Goal: Task Accomplishment & Management: Manage account settings

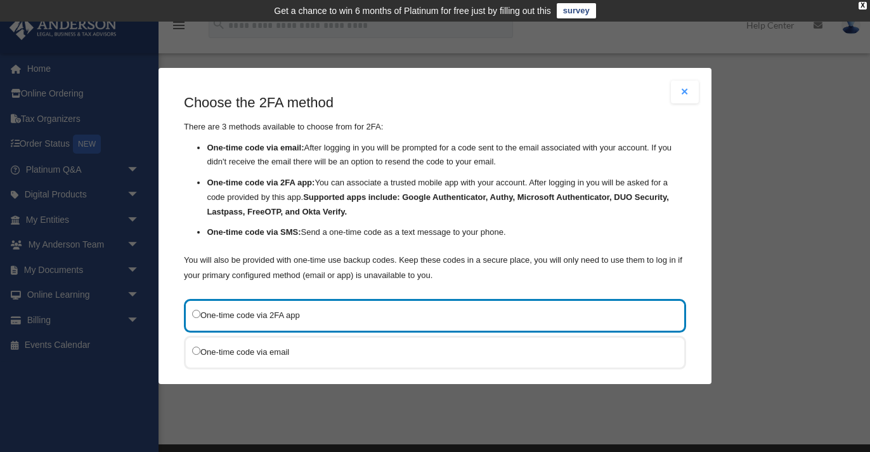
scroll to position [71, 0]
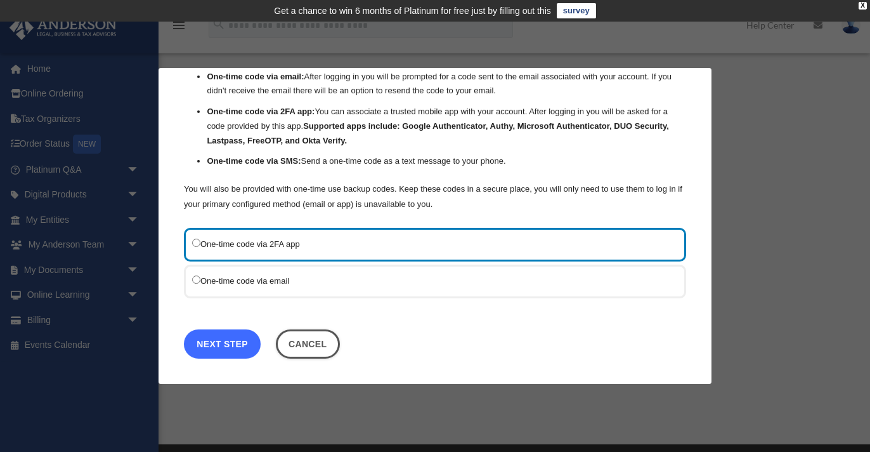
click at [241, 342] on link "Next Step" at bounding box center [222, 342] width 77 height 29
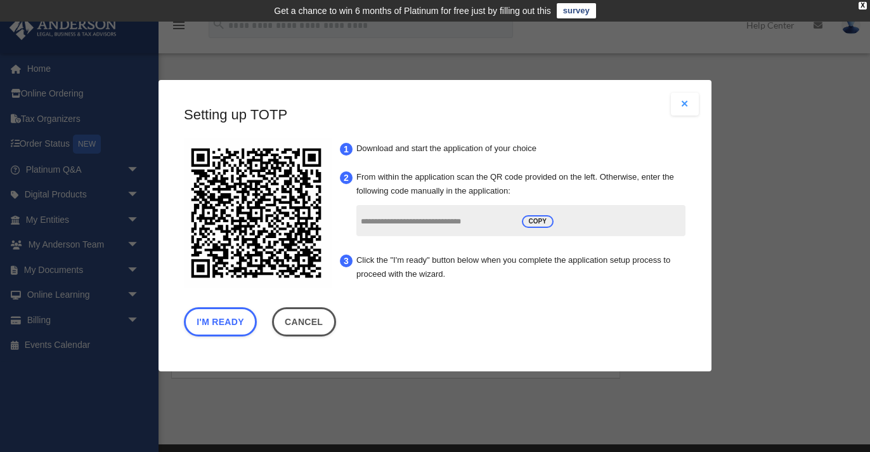
click at [681, 105] on button "Close modal" at bounding box center [685, 104] width 28 height 23
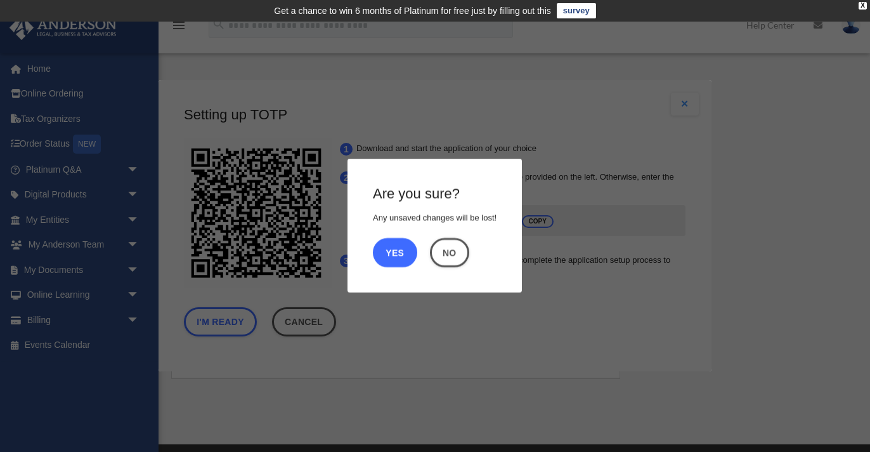
click at [401, 243] on button "Yes" at bounding box center [395, 252] width 44 height 29
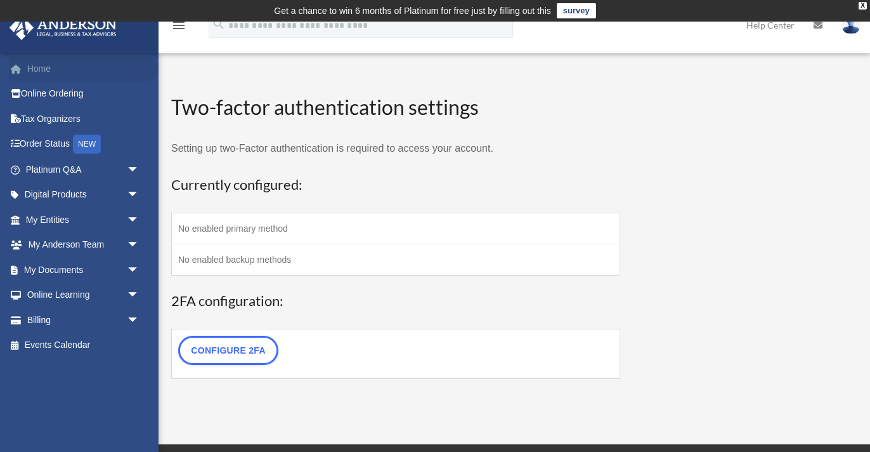
click at [36, 71] on link "Home" at bounding box center [84, 68] width 150 height 25
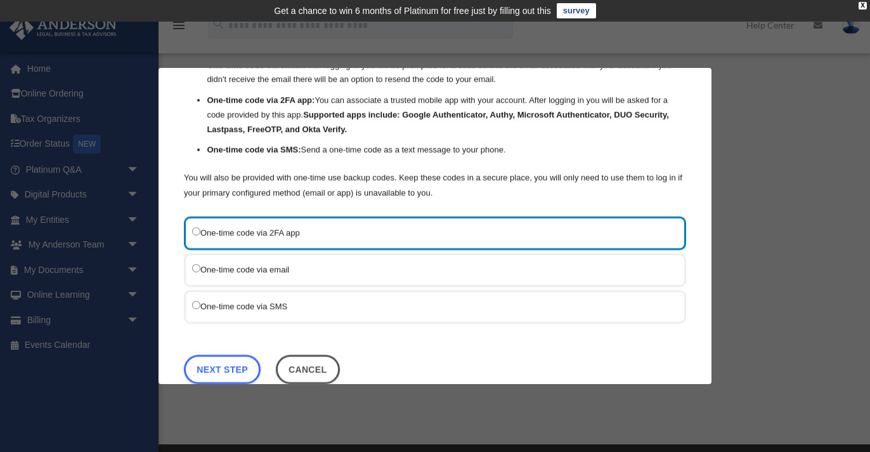
scroll to position [86, 0]
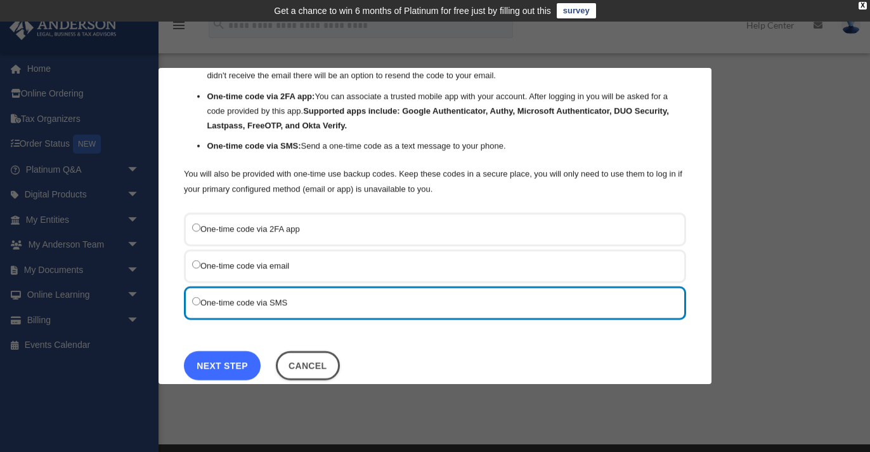
click at [239, 360] on link "Next Step" at bounding box center [222, 364] width 77 height 29
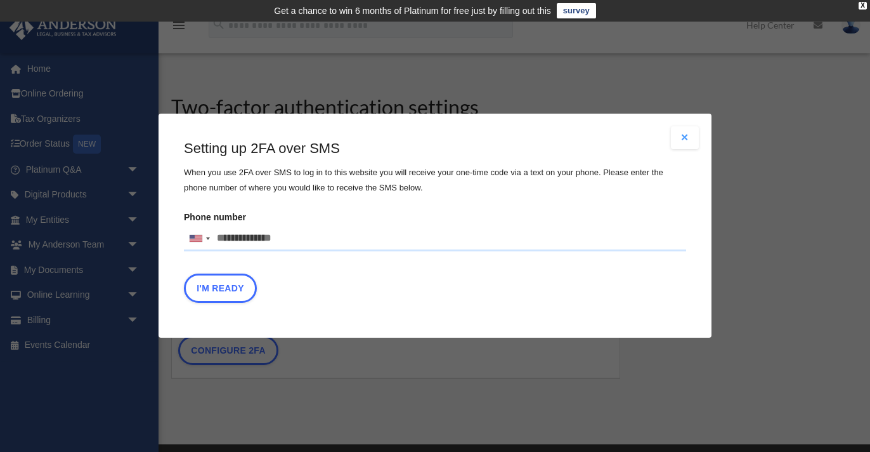
click at [221, 240] on input "Phone number United States +1 United Kingdom +44 Afghanistan (‫افغانستان‬‎) +93…" at bounding box center [435, 238] width 502 height 25
click at [433, 226] on input "**********" at bounding box center [435, 238] width 502 height 25
type input "**********"
click at [230, 283] on button "I'm Ready" at bounding box center [220, 288] width 73 height 29
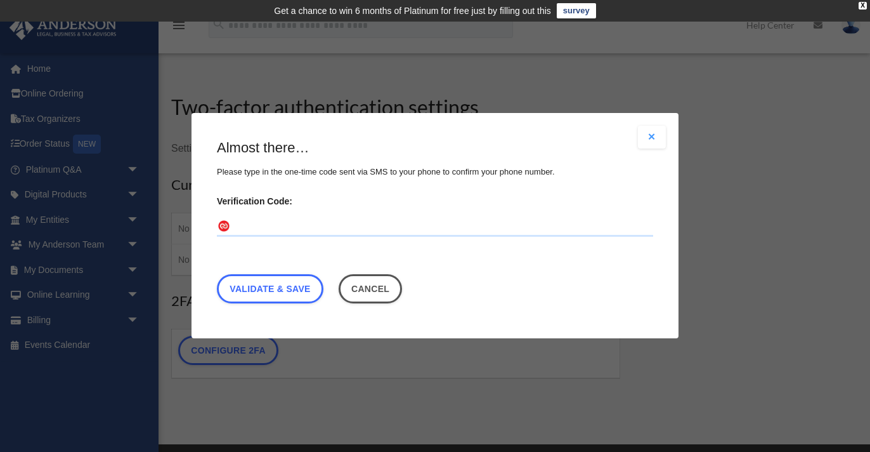
click at [315, 224] on input "Verification Code:" at bounding box center [435, 227] width 436 height 20
type input "******"
click at [272, 296] on link "Validate & Save" at bounding box center [270, 289] width 107 height 29
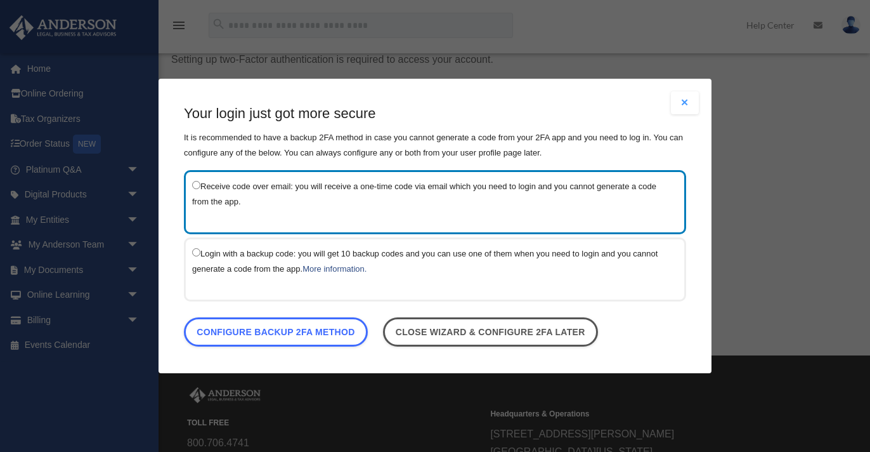
scroll to position [91, 0]
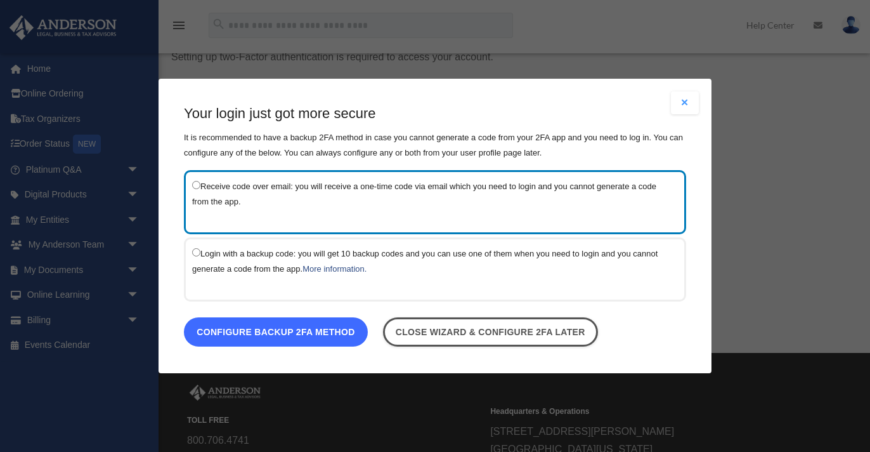
click at [342, 327] on link "Configure backup 2FA method" at bounding box center [276, 331] width 184 height 29
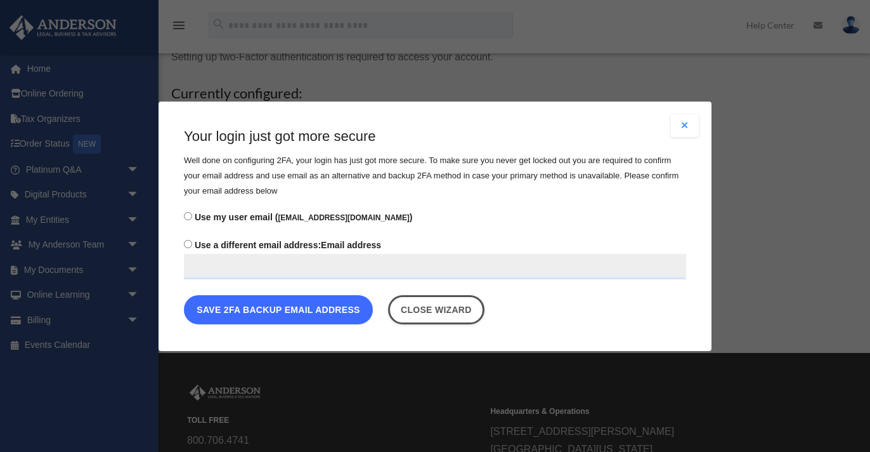
click at [327, 309] on button "Save 2FA backup email address" at bounding box center [278, 308] width 189 height 29
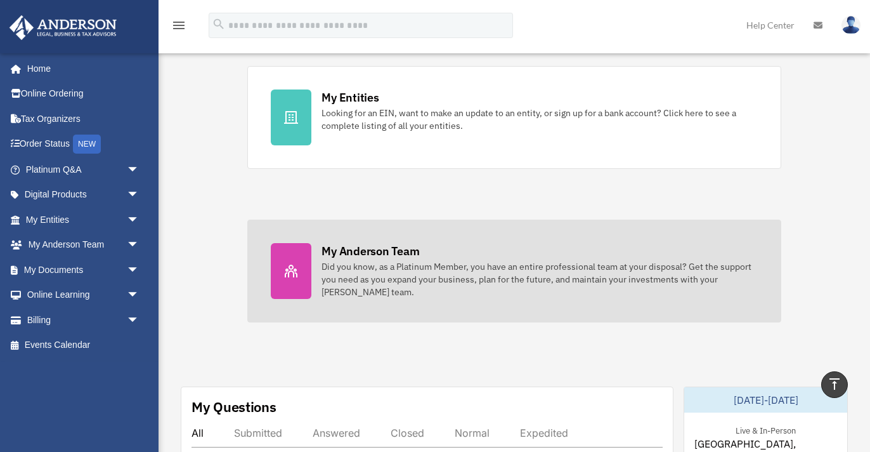
scroll to position [415, 0]
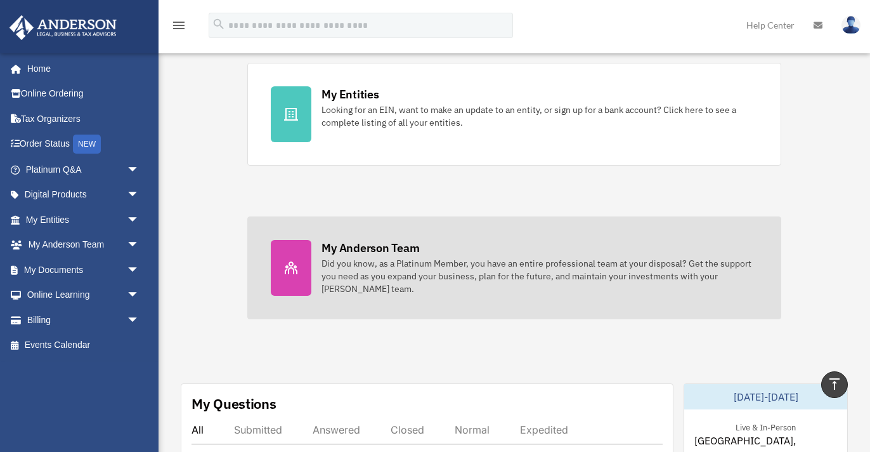
click at [370, 249] on div "My Anderson Team" at bounding box center [371, 248] width 98 height 16
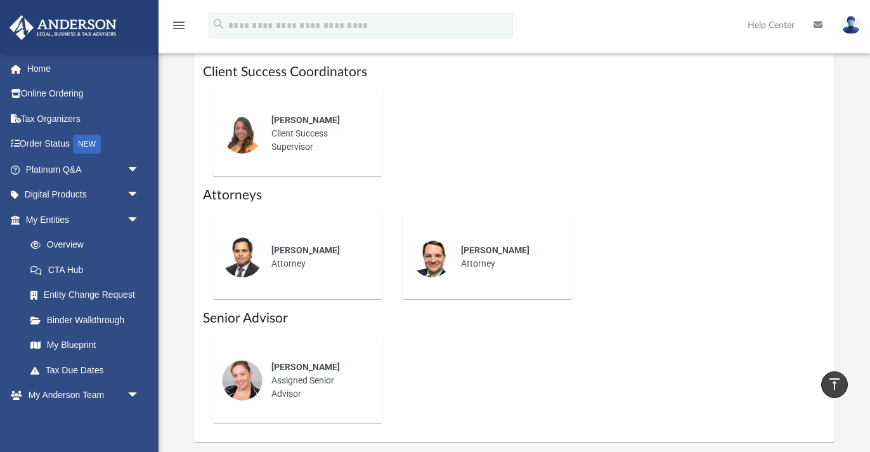
scroll to position [582, 0]
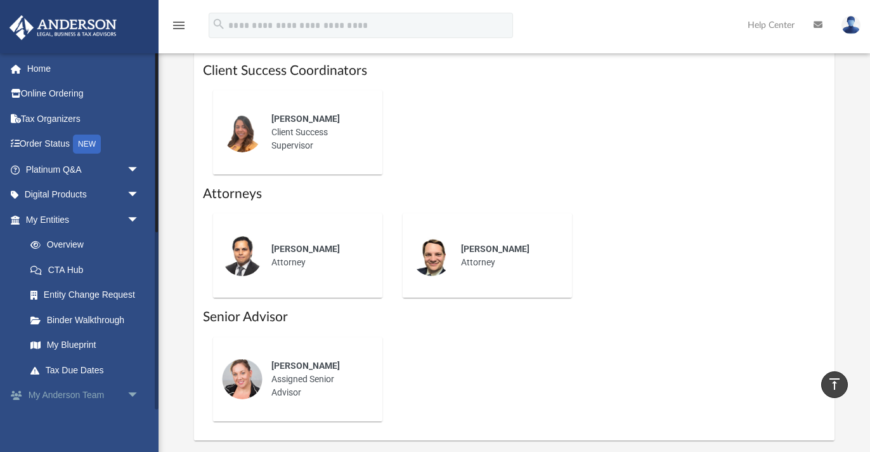
click at [133, 396] on span "arrow_drop_down" at bounding box center [139, 395] width 25 height 26
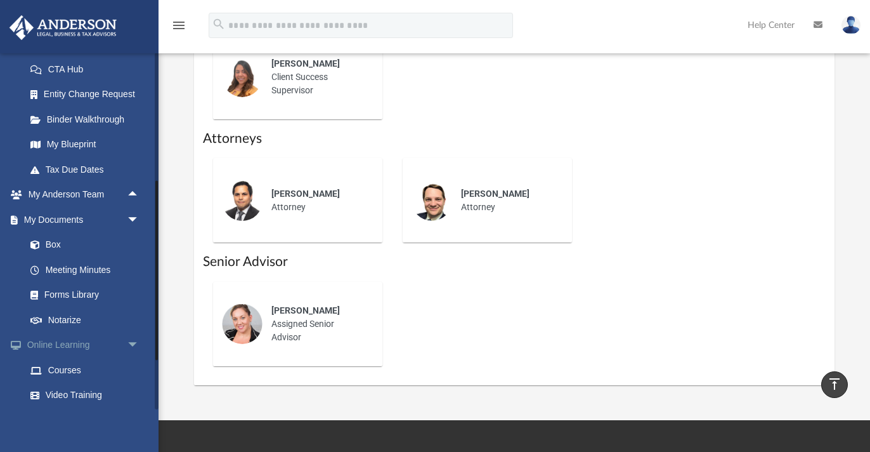
scroll to position [197, 0]
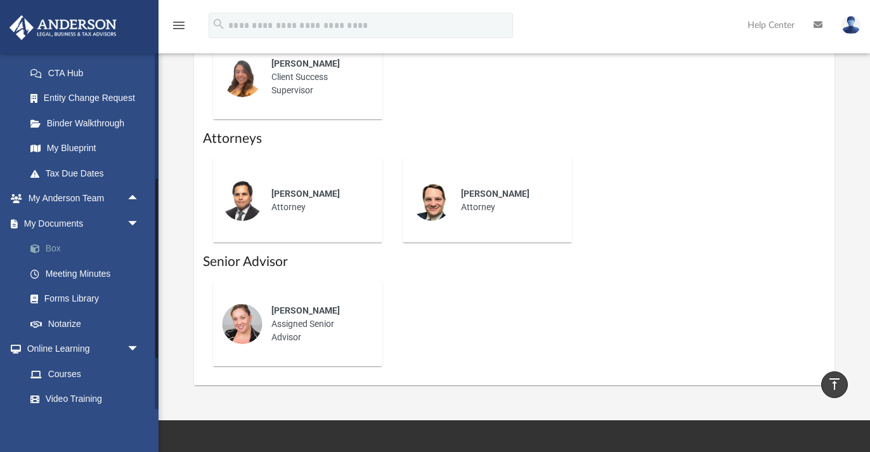
click at [55, 252] on link "Box" at bounding box center [88, 248] width 141 height 25
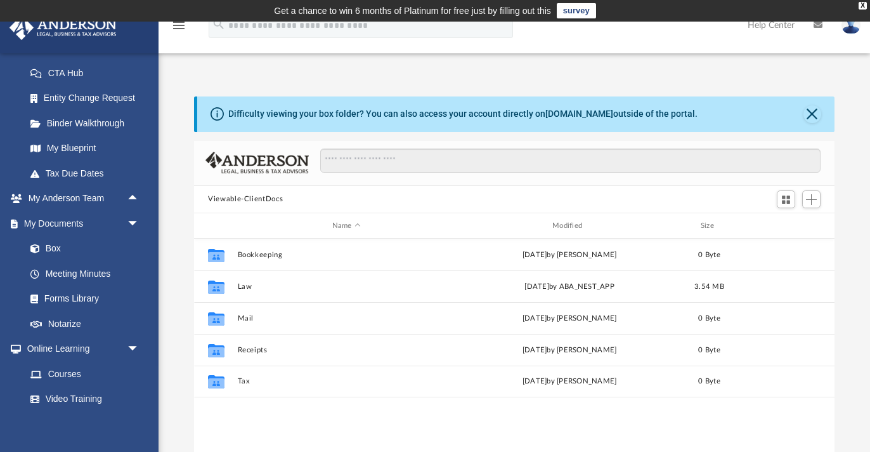
click at [855, 25] on img at bounding box center [851, 25] width 19 height 18
click at [862, 103] on div "Difficulty viewing your box folder? You can also access your account directly o…" at bounding box center [515, 298] width 712 height 405
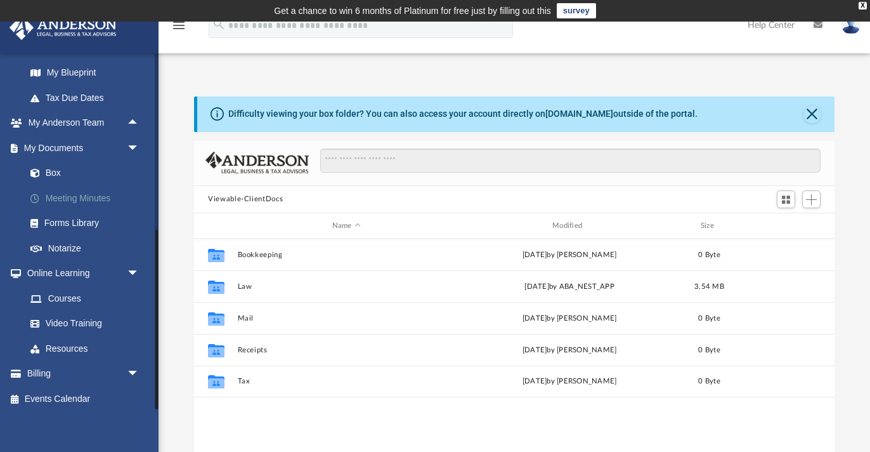
scroll to position [276, 0]
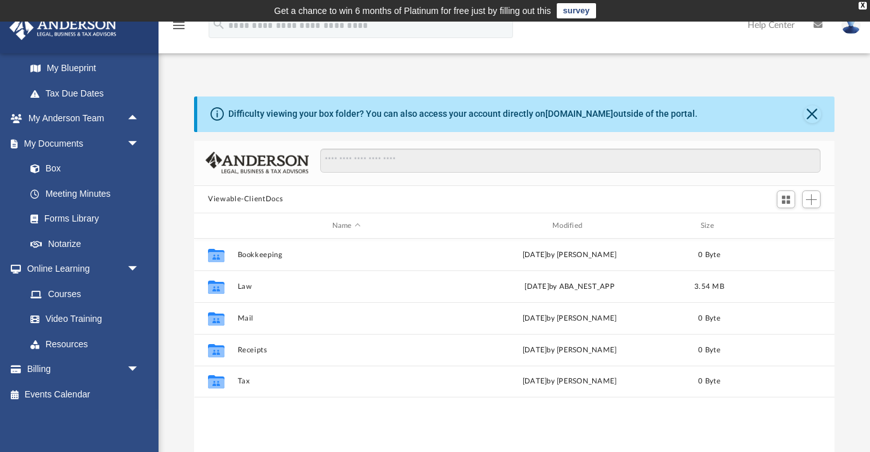
click at [853, 30] on img at bounding box center [851, 25] width 19 height 18
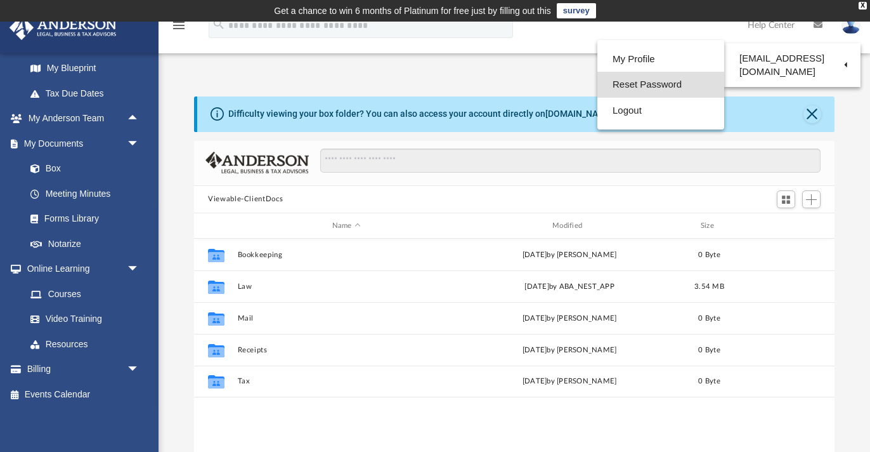
click at [637, 82] on link "Reset Password" at bounding box center [660, 85] width 127 height 26
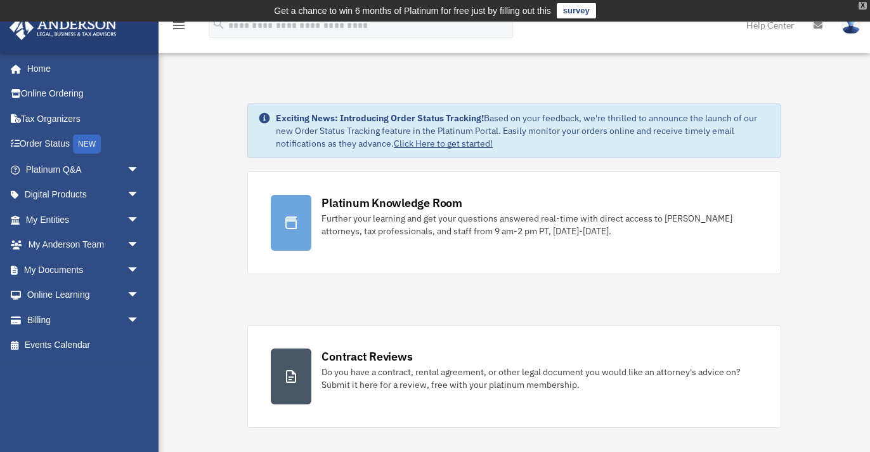
click at [863, 3] on div "X" at bounding box center [863, 6] width 8 height 8
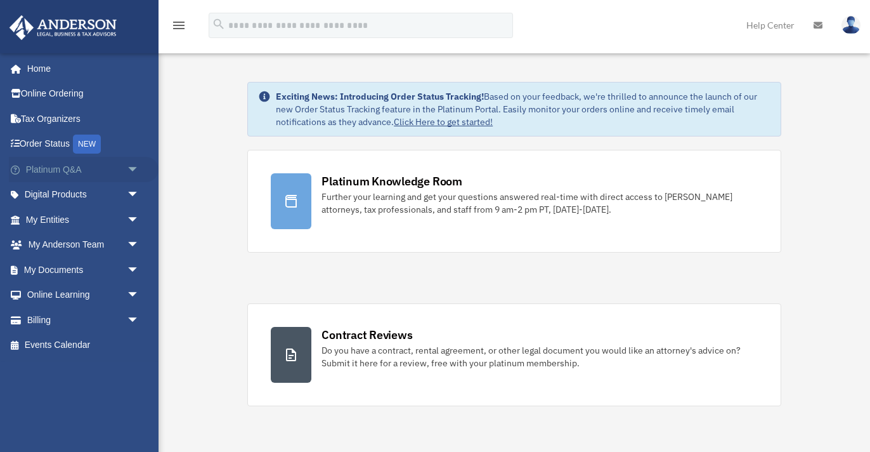
click at [139, 172] on span "arrow_drop_down" at bounding box center [139, 170] width 25 height 26
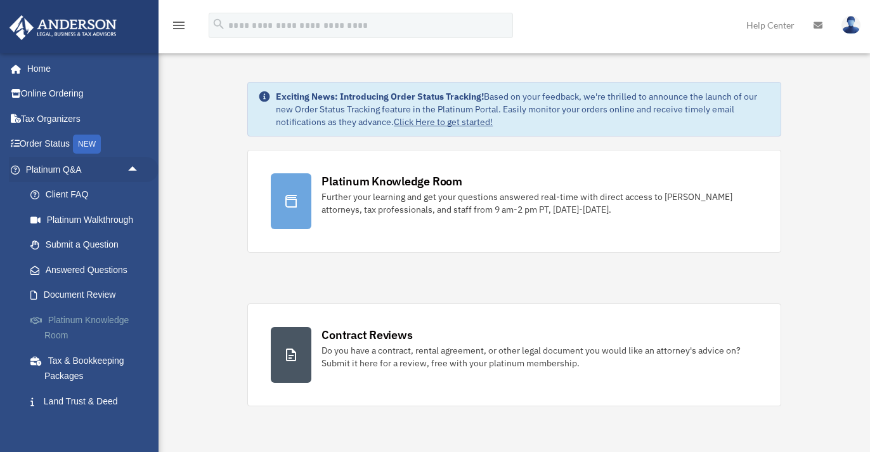
click at [125, 319] on link "Platinum Knowledge Room" at bounding box center [88, 327] width 141 height 41
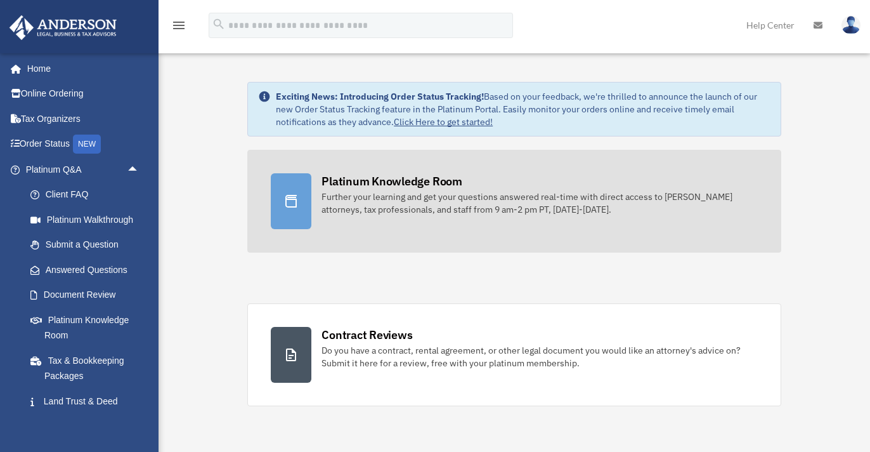
click at [399, 183] on div "Platinum Knowledge Room" at bounding box center [392, 181] width 141 height 16
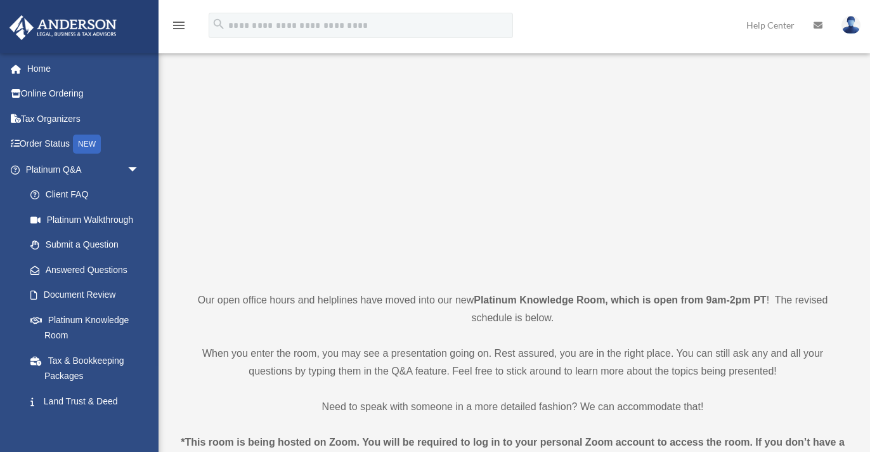
scroll to position [63, 0]
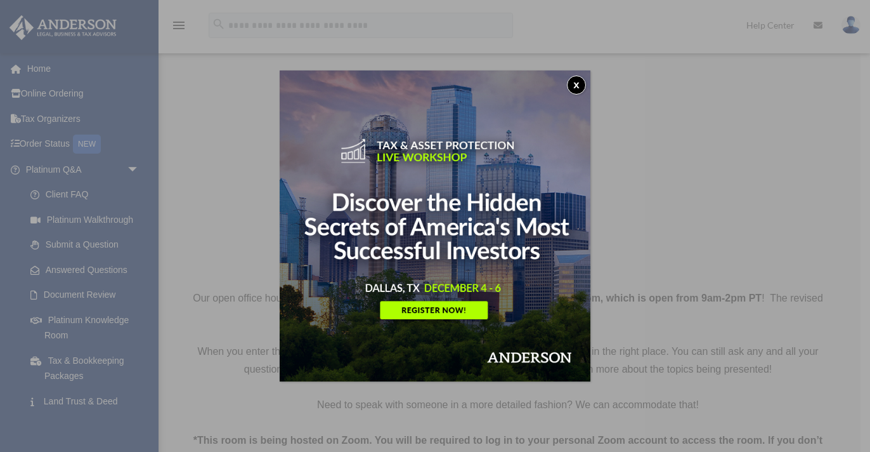
click at [577, 82] on button "x" at bounding box center [576, 84] width 19 height 19
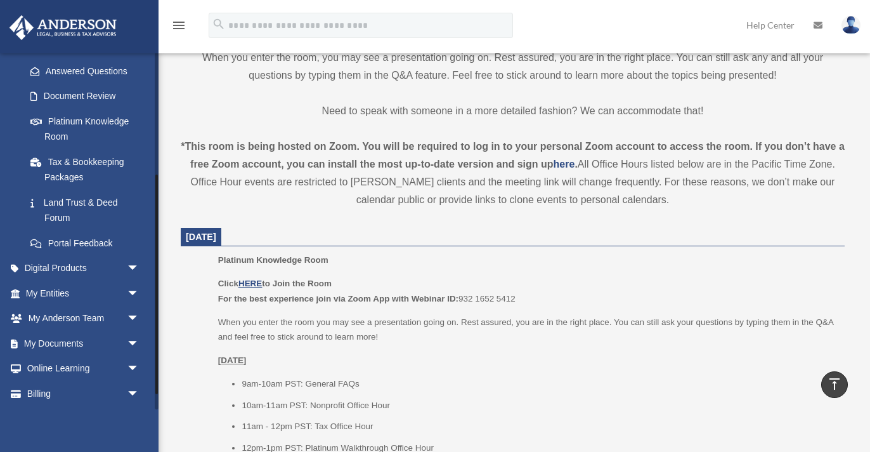
scroll to position [223, 0]
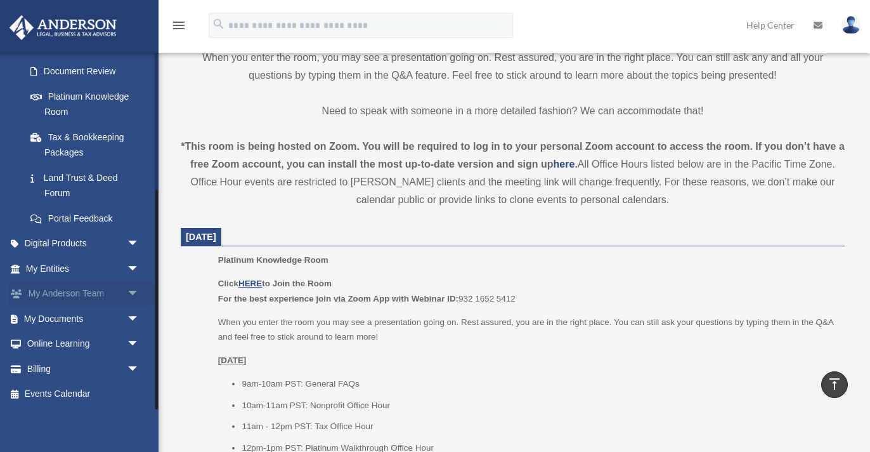
click at [135, 294] on span "arrow_drop_down" at bounding box center [139, 294] width 25 height 26
click at [115, 320] on link "My Anderson Team" at bounding box center [88, 318] width 141 height 25
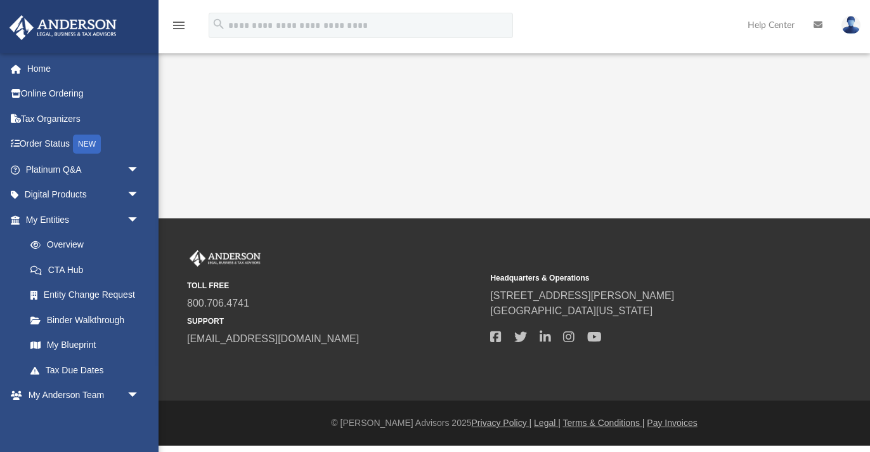
click at [70, 316] on link "Binder Walkthrough" at bounding box center [88, 319] width 141 height 25
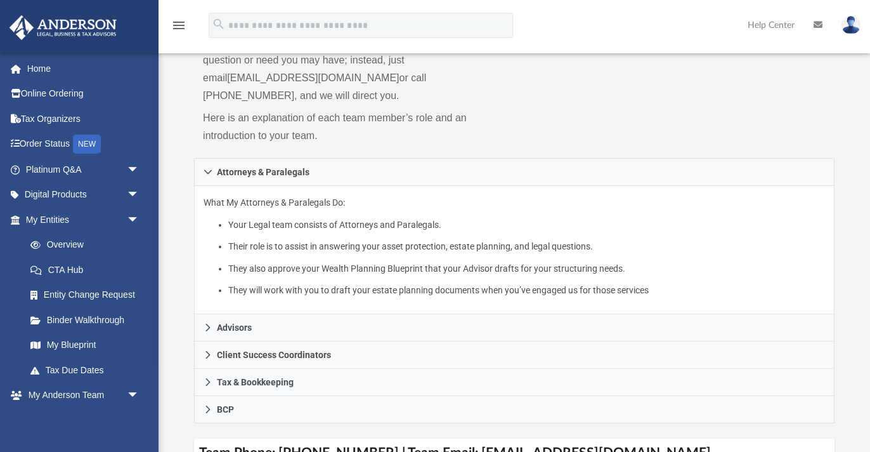
scroll to position [149, 0]
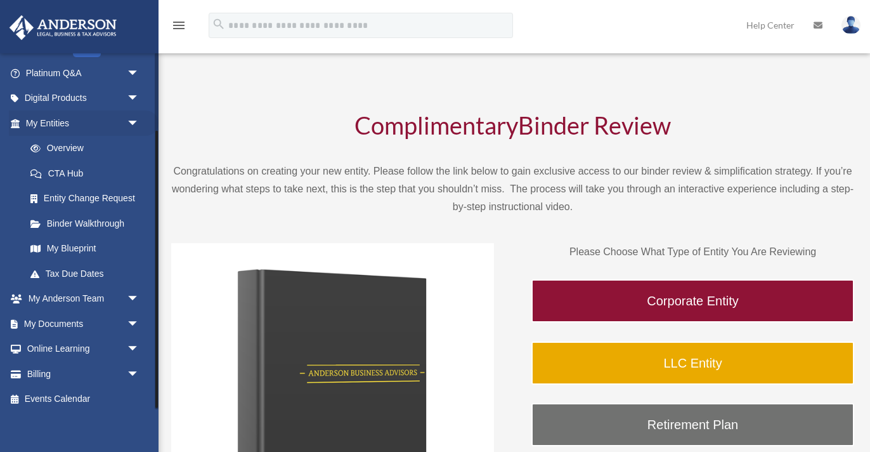
scroll to position [101, 0]
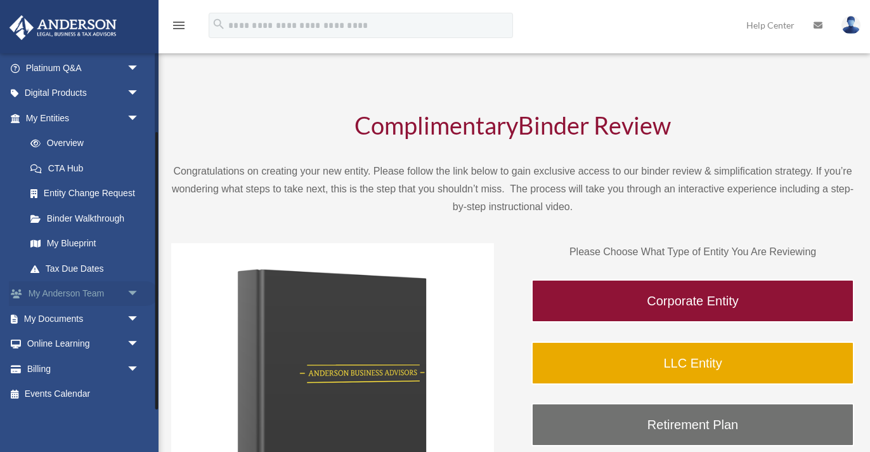
click at [132, 296] on span "arrow_drop_down" at bounding box center [139, 294] width 25 height 26
click at [91, 322] on link "My Anderson Team" at bounding box center [88, 318] width 141 height 25
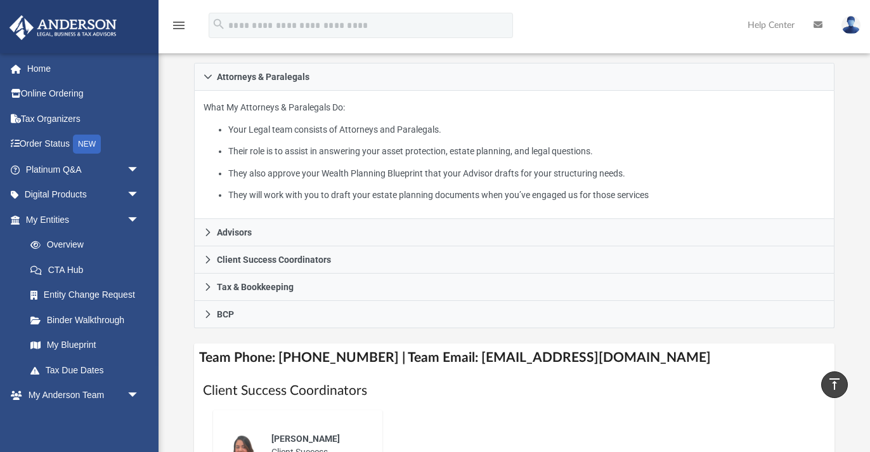
scroll to position [235, 0]
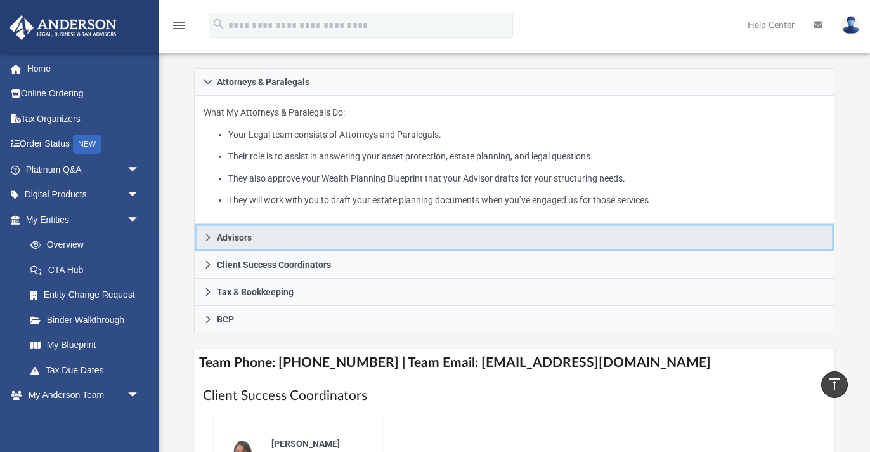
click at [234, 233] on span "Advisors" at bounding box center [234, 237] width 35 height 9
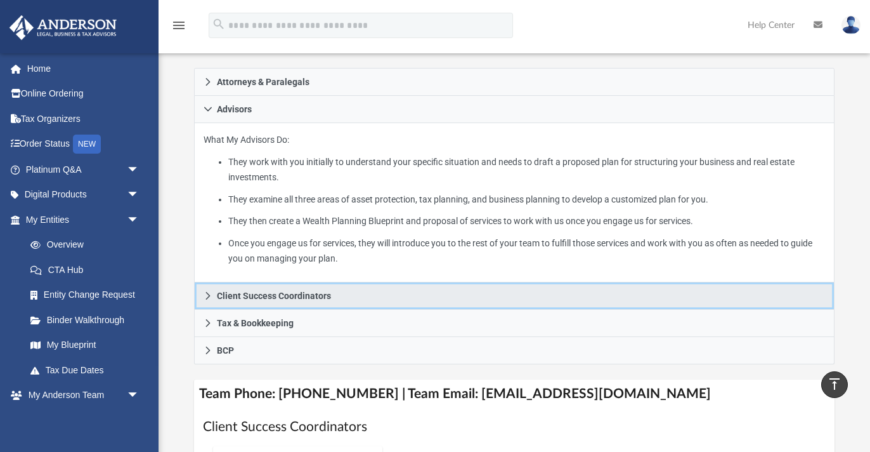
click at [315, 291] on span "Client Success Coordinators" at bounding box center [274, 295] width 114 height 9
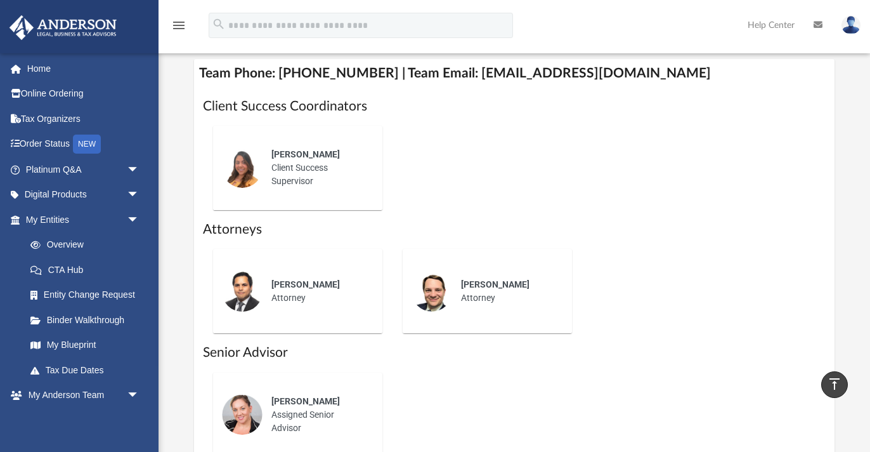
scroll to position [487, 0]
